Goal: Information Seeking & Learning: Find contact information

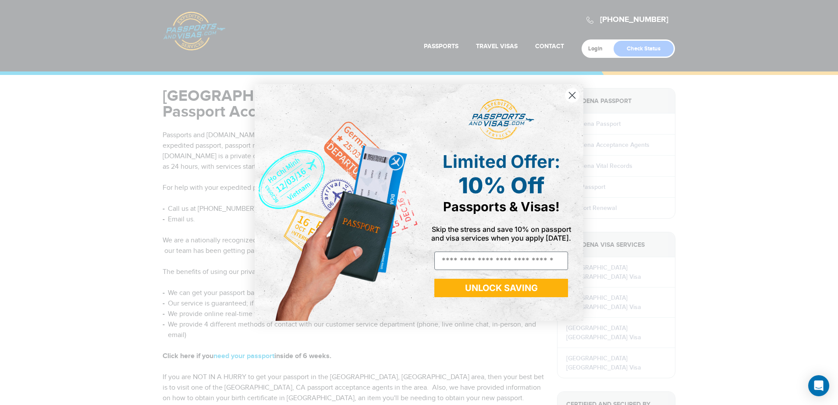
click at [572, 97] on circle "Close dialog" at bounding box center [572, 95] width 14 height 14
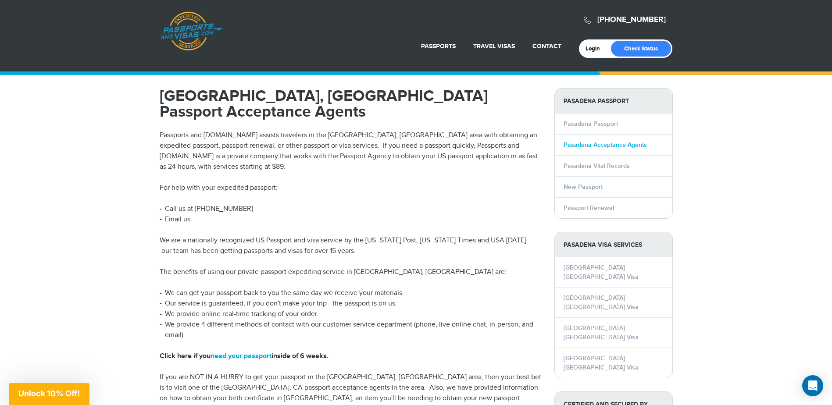
click at [597, 143] on link "Pasadena Acceptance Agents" at bounding box center [604, 144] width 83 height 7
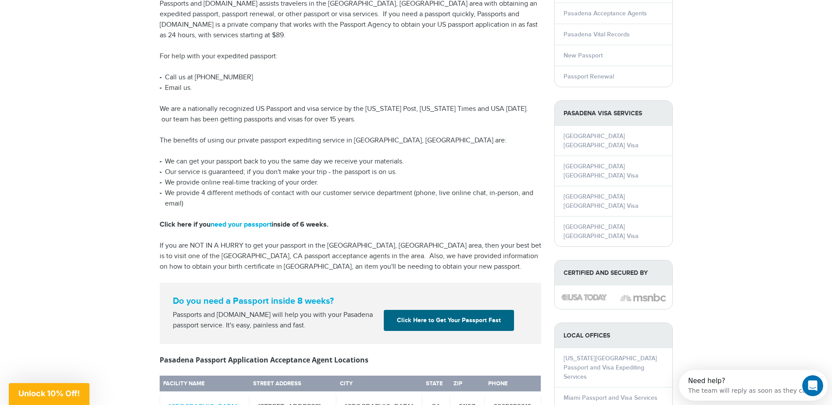
scroll to position [307, 0]
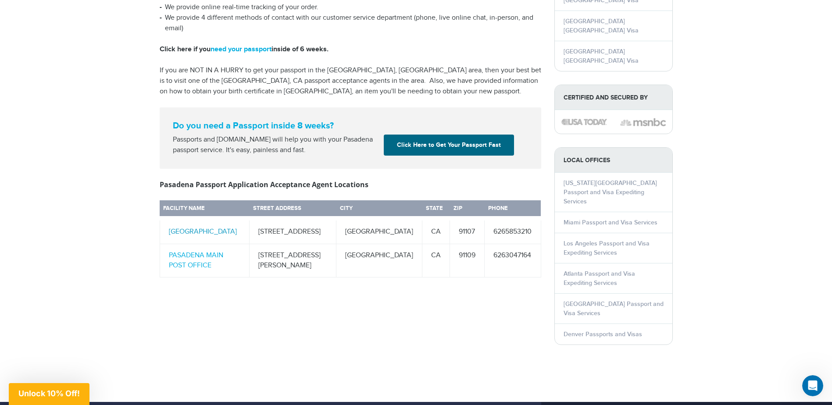
click at [205, 228] on link "[GEOGRAPHIC_DATA]" at bounding box center [203, 232] width 68 height 8
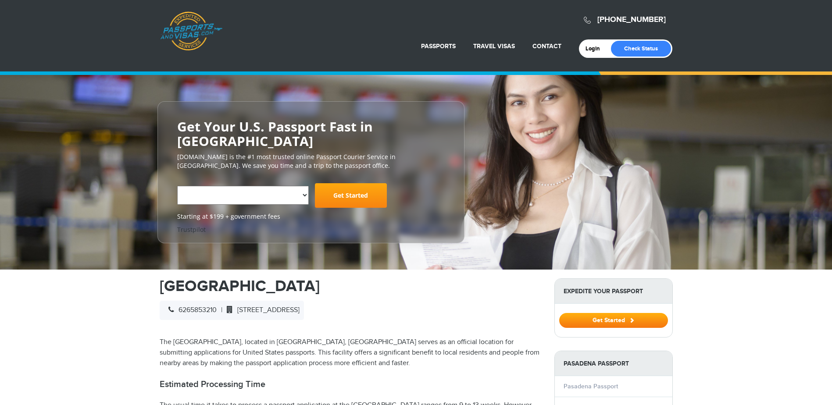
select select "**********"
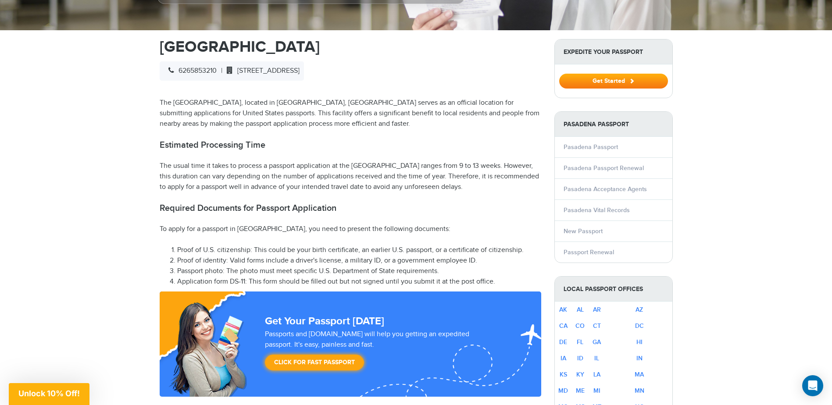
scroll to position [219, 0]
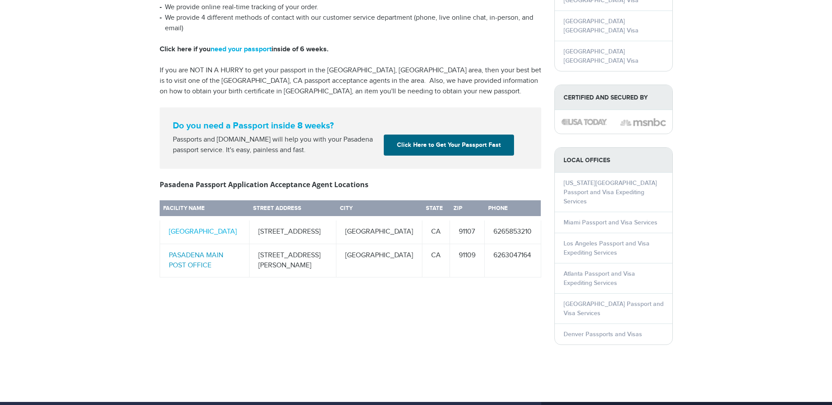
click at [200, 251] on link "PASADENA MAIN POST OFFICE" at bounding box center [196, 260] width 54 height 18
